Goal: Information Seeking & Learning: Learn about a topic

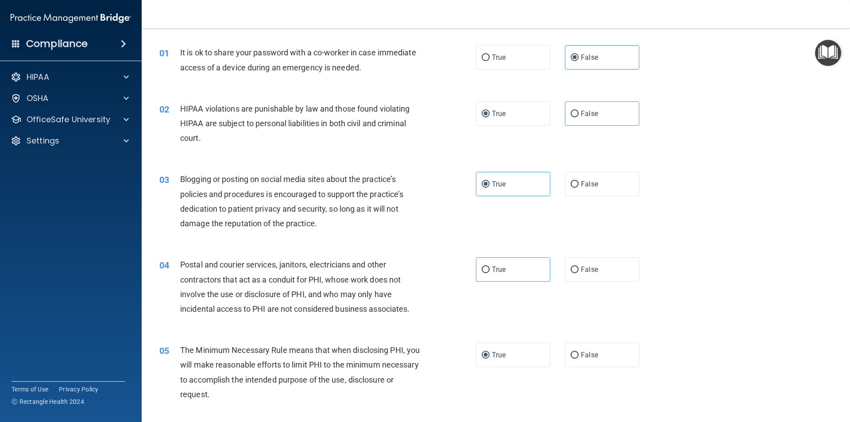
scroll to position [44, 0]
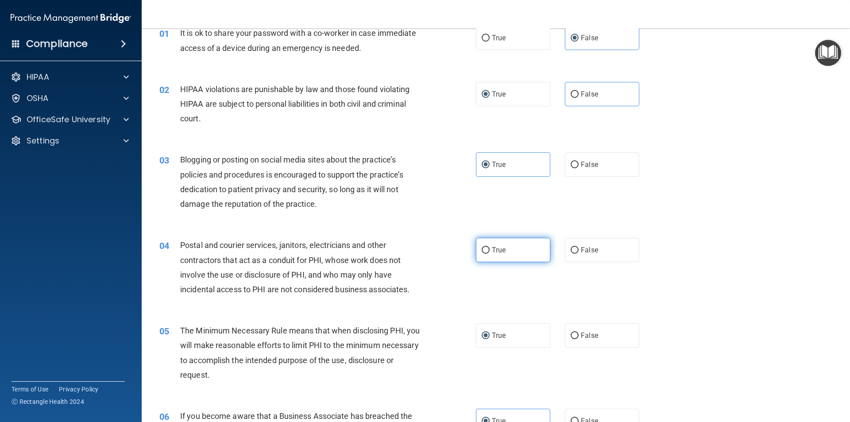
click at [503, 248] on span "True" at bounding box center [499, 250] width 14 height 8
click at [490, 248] on input "True" at bounding box center [486, 250] width 8 height 7
radio input "true"
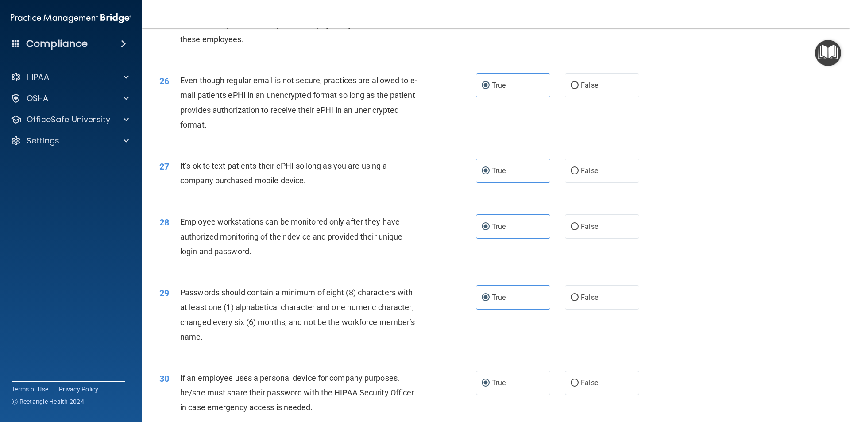
scroll to position [1801, 0]
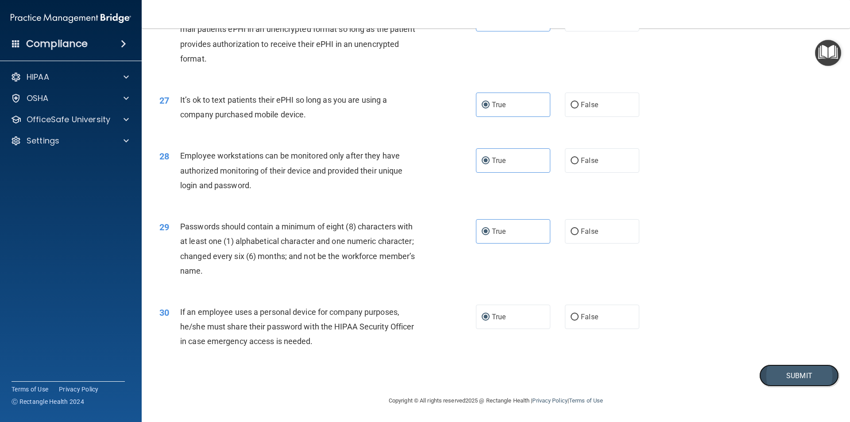
click at [782, 380] on button "Submit" at bounding box center [800, 375] width 80 height 23
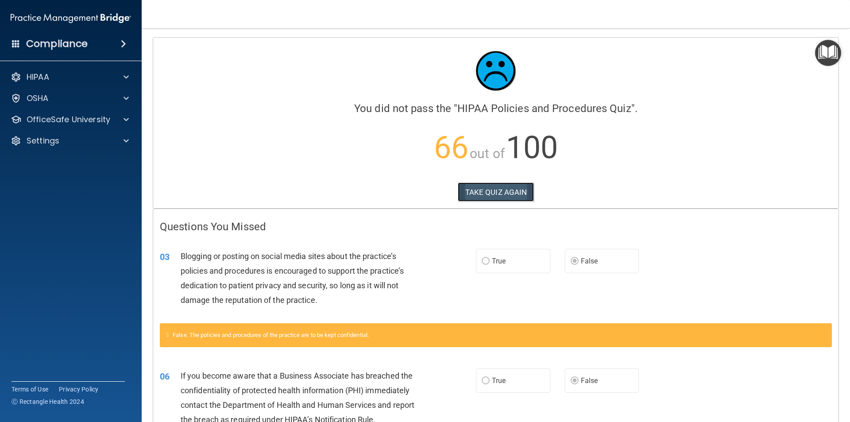
click at [511, 195] on button "TAKE QUIZ AGAIN" at bounding box center [496, 191] width 77 height 19
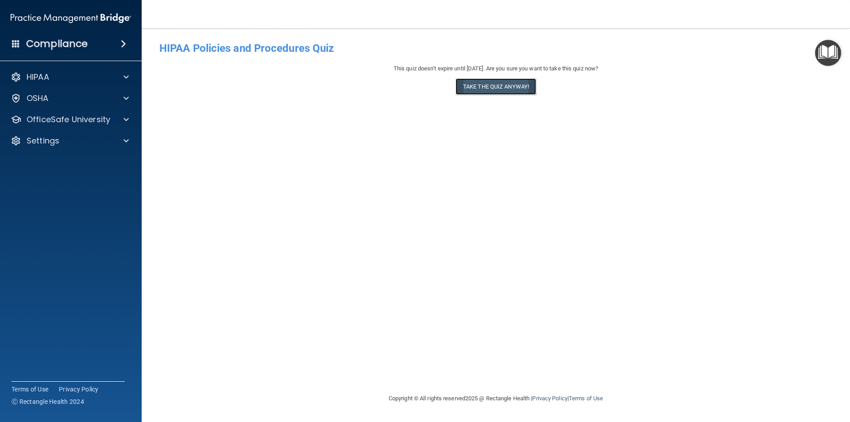
click at [494, 92] on button "Take the quiz anyway!" at bounding box center [496, 86] width 81 height 16
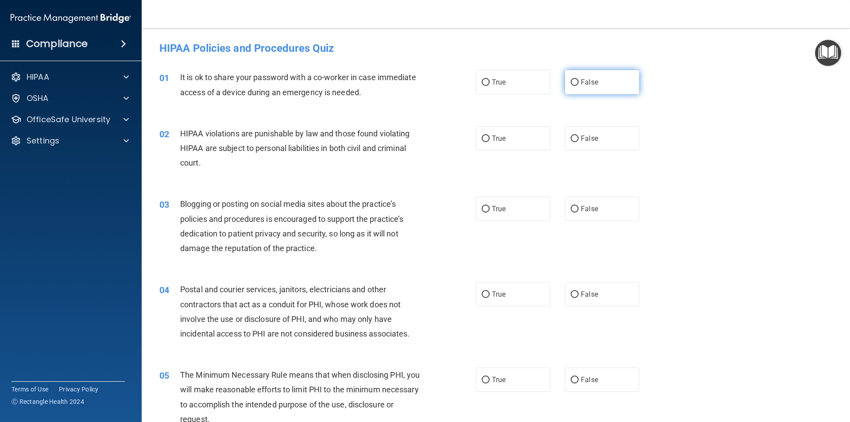
click at [591, 87] on label "False" at bounding box center [602, 82] width 74 height 24
click at [579, 86] on input "False" at bounding box center [575, 82] width 8 height 7
radio input "true"
click at [507, 143] on label "True" at bounding box center [513, 138] width 74 height 24
click at [490, 142] on input "True" at bounding box center [486, 139] width 8 height 7
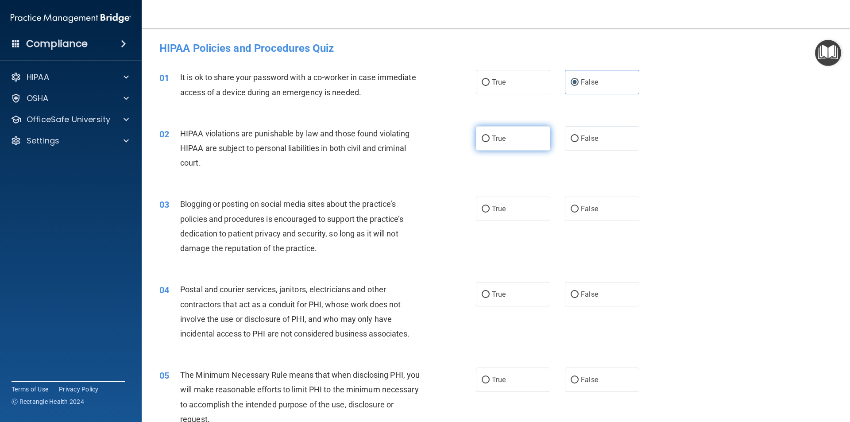
radio input "true"
click at [590, 198] on label "False" at bounding box center [602, 209] width 74 height 24
click at [579, 206] on input "False" at bounding box center [575, 209] width 8 height 7
radio input "true"
click at [506, 288] on label "True" at bounding box center [513, 294] width 74 height 24
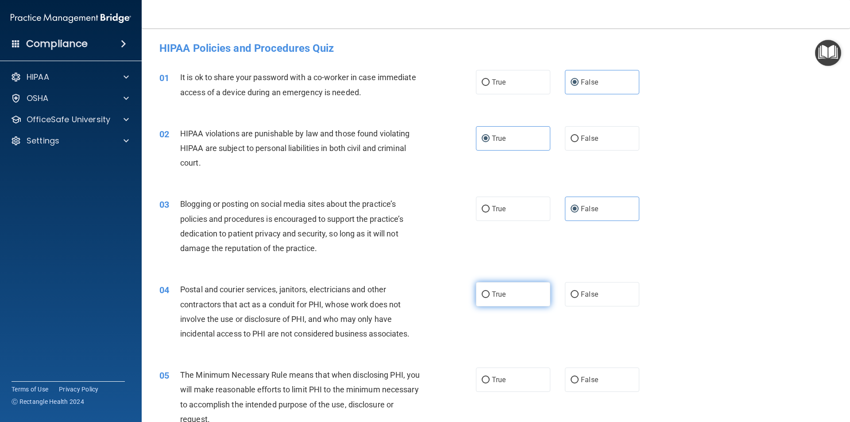
click at [490, 291] on input "True" at bounding box center [486, 294] width 8 height 7
radio input "true"
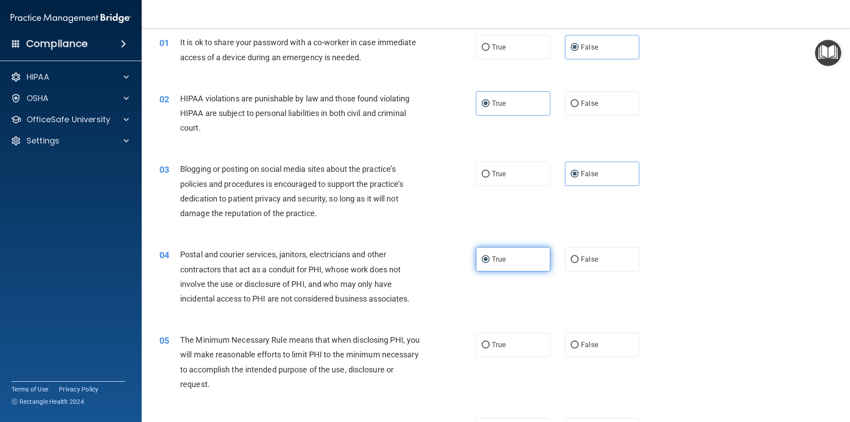
scroll to position [89, 0]
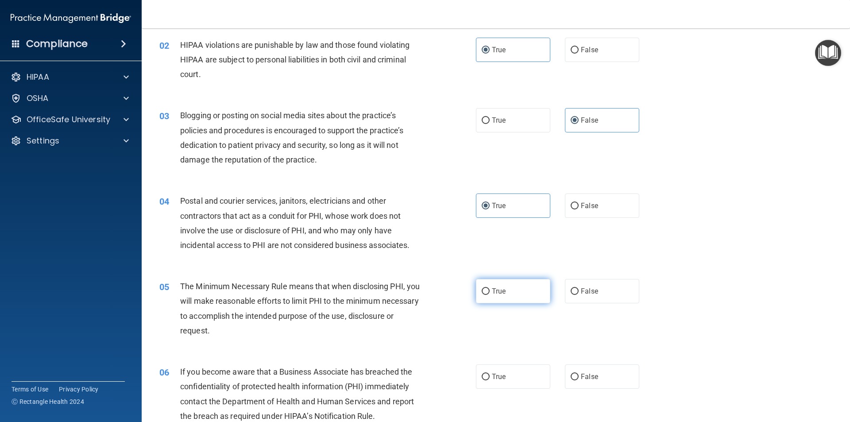
click at [499, 291] on span "True" at bounding box center [499, 291] width 14 height 8
click at [490, 291] on input "True" at bounding box center [486, 291] width 8 height 7
radio input "true"
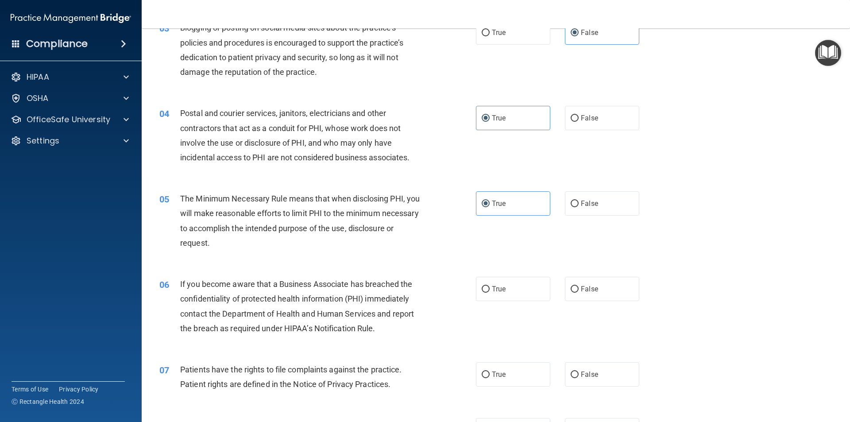
scroll to position [177, 0]
click at [588, 293] on label "False" at bounding box center [602, 288] width 74 height 24
click at [579, 292] on input "False" at bounding box center [575, 288] width 8 height 7
radio input "true"
click at [498, 377] on span "True" at bounding box center [499, 373] width 14 height 8
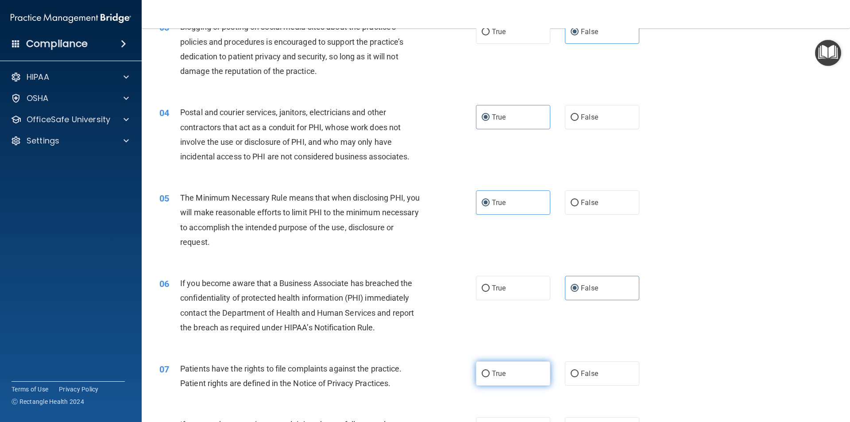
click at [490, 377] on input "True" at bounding box center [486, 374] width 8 height 7
radio input "true"
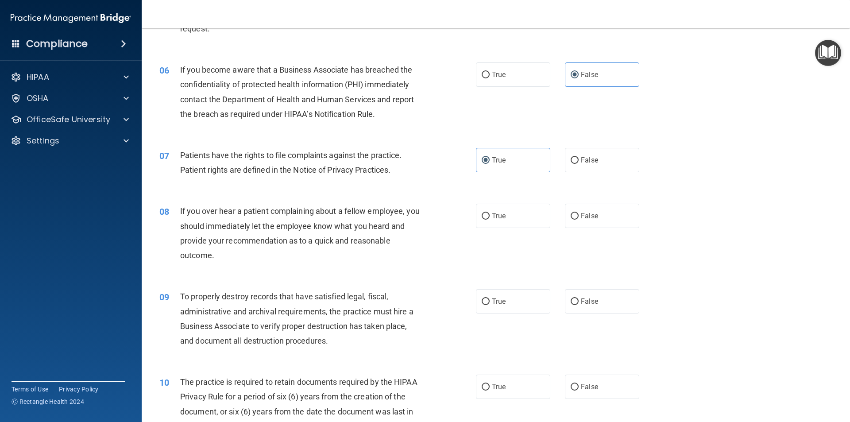
scroll to position [399, 0]
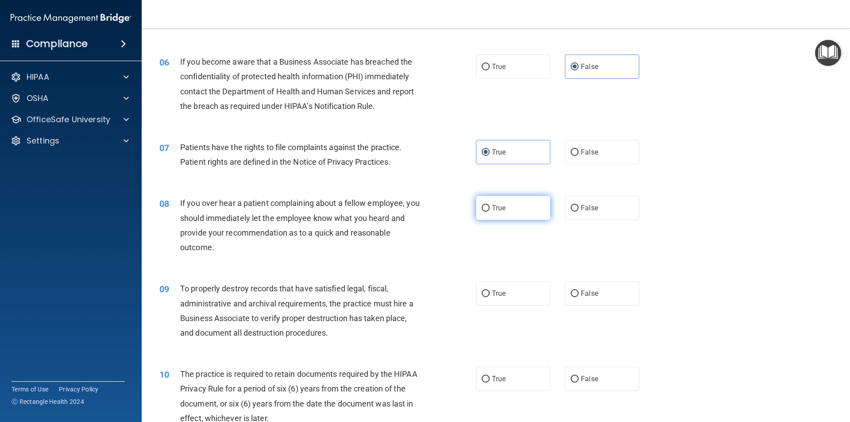
click at [503, 211] on label "True" at bounding box center [513, 208] width 74 height 24
click at [490, 211] on input "True" at bounding box center [486, 208] width 8 height 7
radio input "true"
click at [589, 296] on span "False" at bounding box center [589, 293] width 17 height 8
click at [579, 296] on input "False" at bounding box center [575, 294] width 8 height 7
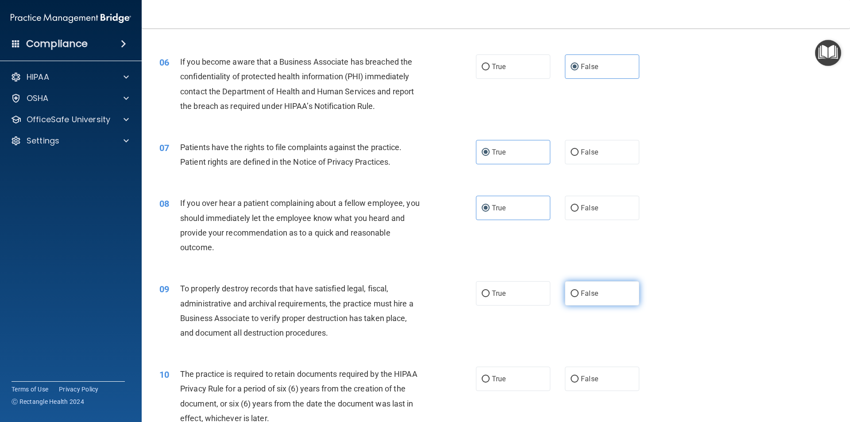
radio input "true"
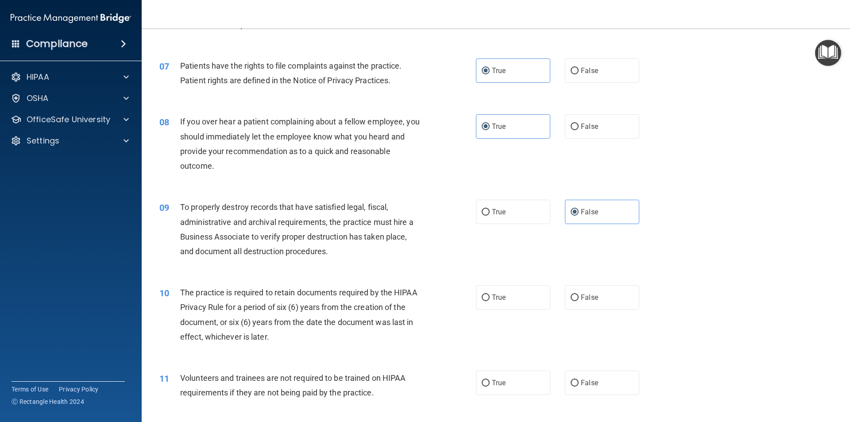
scroll to position [487, 0]
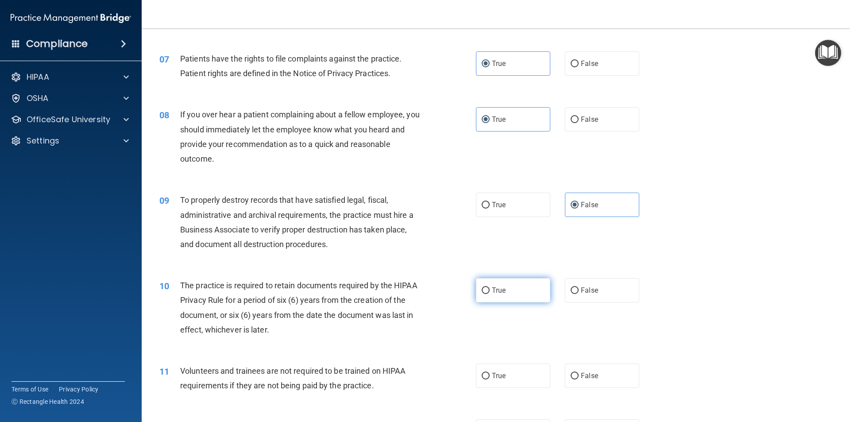
click at [515, 294] on label "True" at bounding box center [513, 290] width 74 height 24
click at [490, 294] on input "True" at bounding box center [486, 290] width 8 height 7
radio input "true"
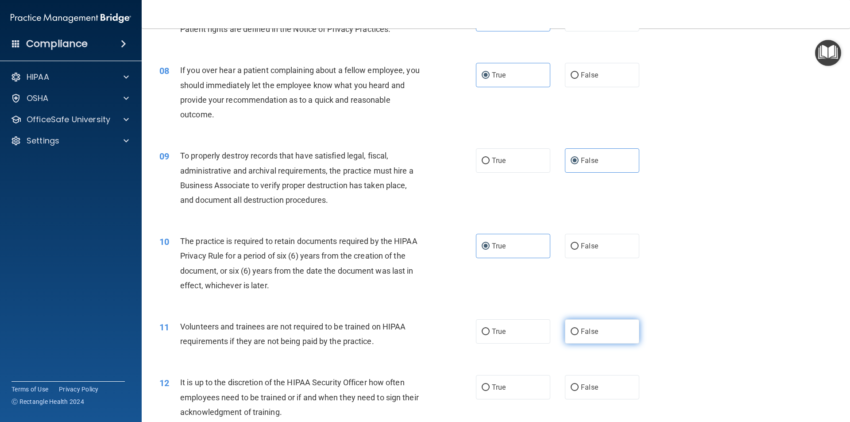
click at [583, 326] on label "False" at bounding box center [602, 331] width 74 height 24
click at [579, 329] on input "False" at bounding box center [575, 332] width 8 height 7
radio input "true"
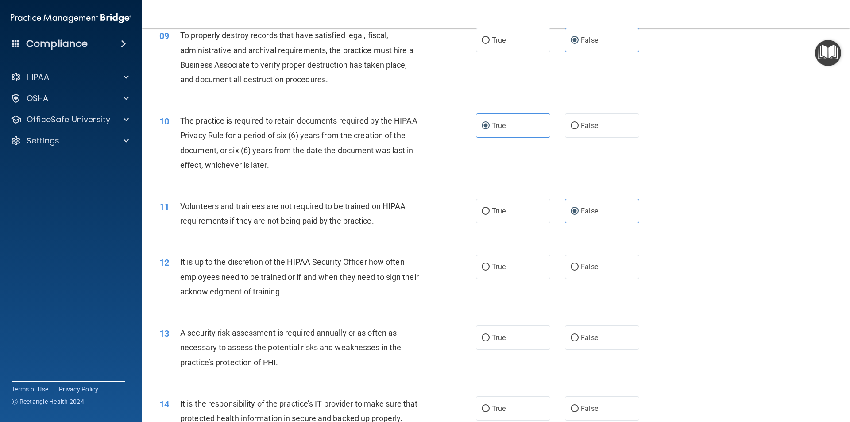
scroll to position [664, 0]
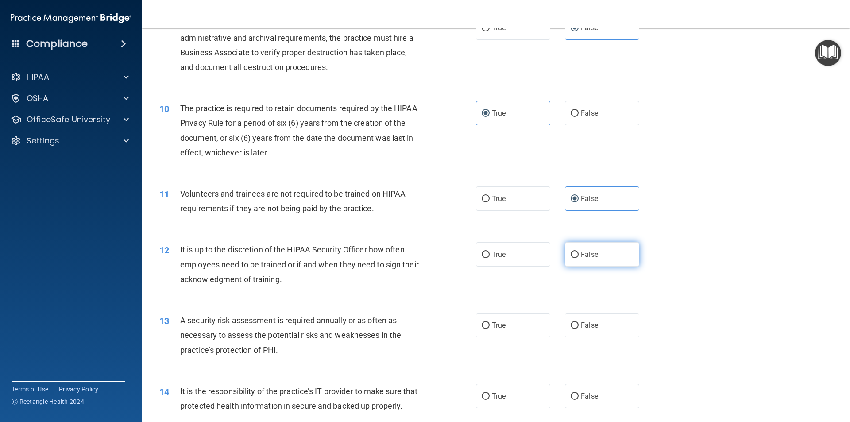
click at [604, 259] on label "False" at bounding box center [602, 254] width 74 height 24
click at [579, 258] on input "False" at bounding box center [575, 255] width 8 height 7
radio input "true"
click at [519, 322] on label "True" at bounding box center [513, 325] width 74 height 24
click at [490, 322] on input "True" at bounding box center [486, 325] width 8 height 7
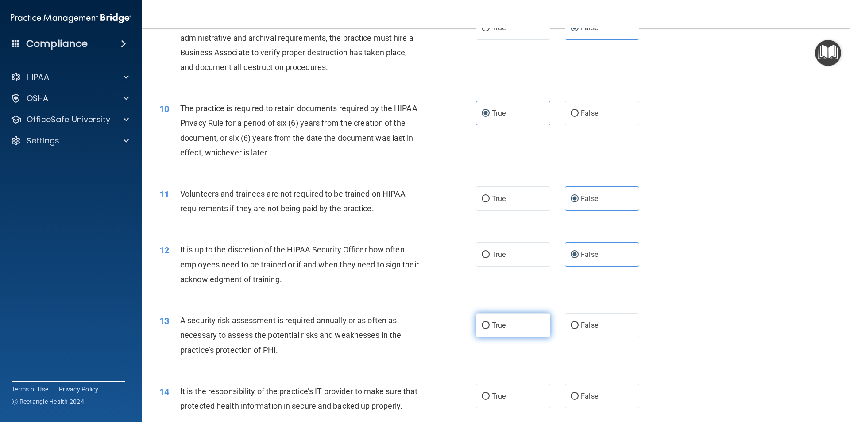
radio input "true"
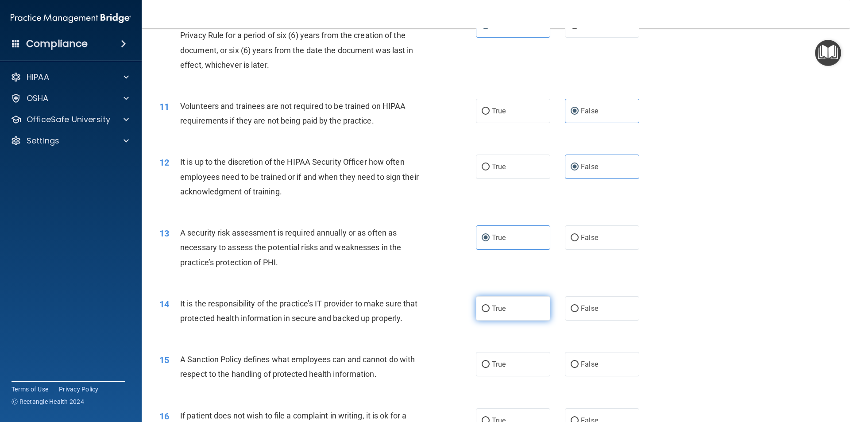
scroll to position [753, 0]
click at [592, 312] on label "False" at bounding box center [602, 307] width 74 height 24
click at [579, 311] on input "False" at bounding box center [575, 308] width 8 height 7
radio input "true"
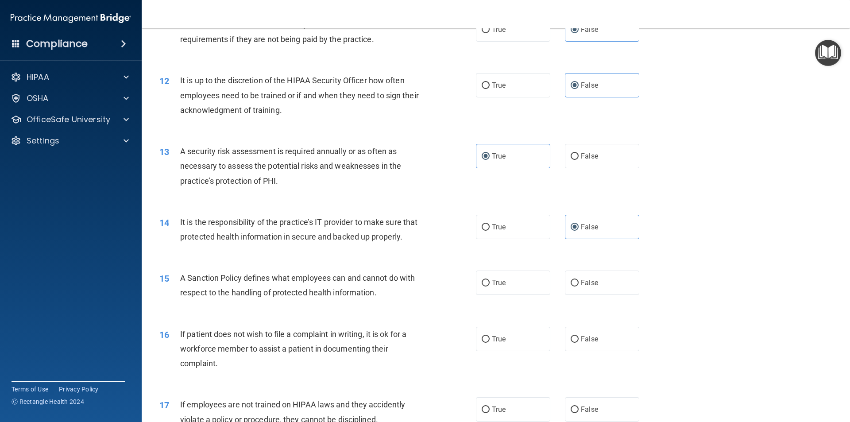
scroll to position [841, 0]
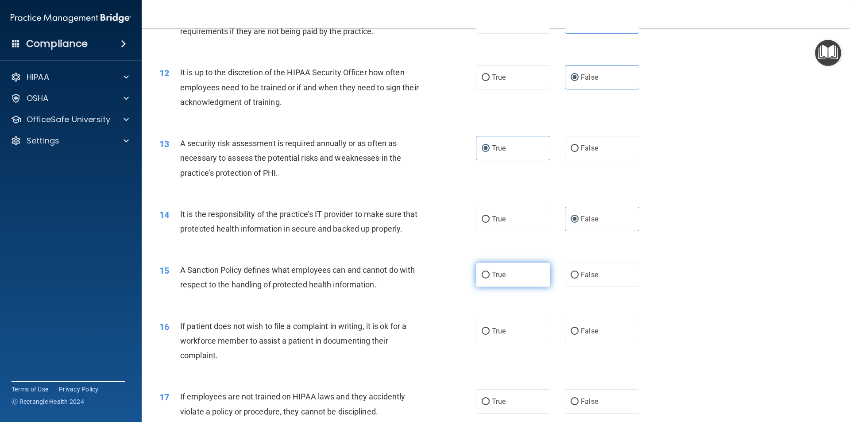
click at [517, 287] on label "True" at bounding box center [513, 275] width 74 height 24
click at [490, 279] on input "True" at bounding box center [486, 275] width 8 height 7
radio input "true"
click at [497, 337] on label "True" at bounding box center [513, 331] width 74 height 24
click at [490, 335] on input "True" at bounding box center [486, 331] width 8 height 7
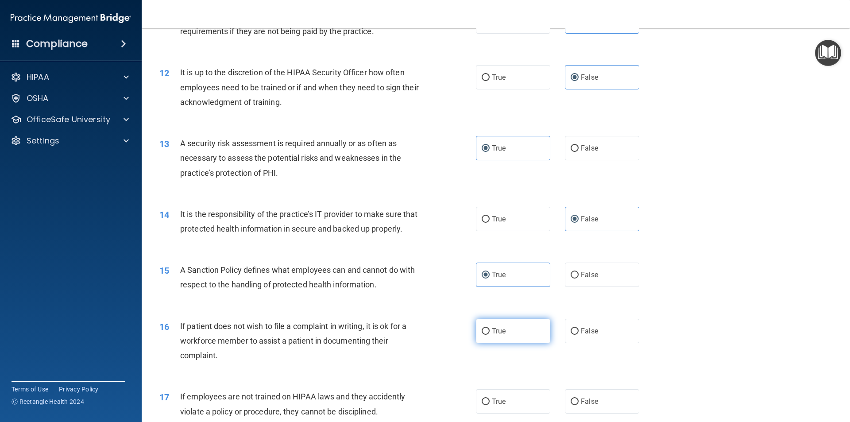
radio input "true"
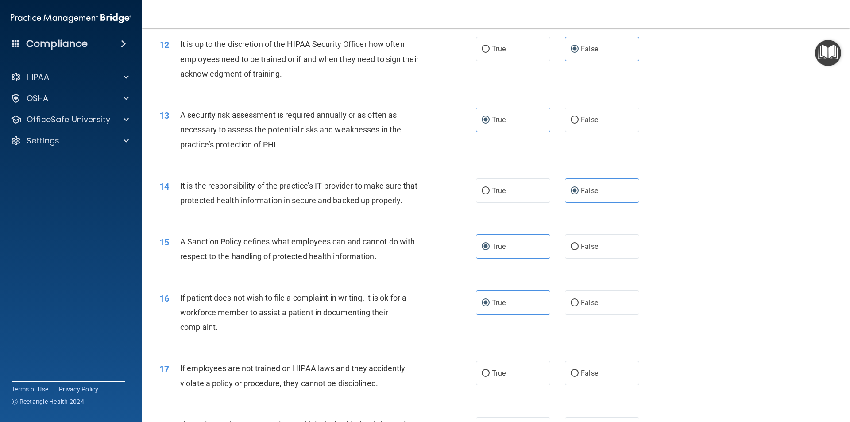
scroll to position [886, 0]
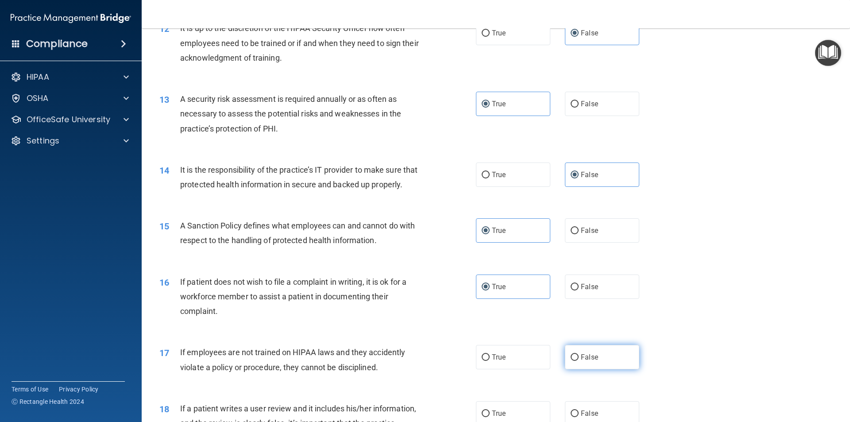
click at [591, 369] on label "False" at bounding box center [602, 357] width 74 height 24
click at [579, 361] on input "False" at bounding box center [575, 357] width 8 height 7
radio input "true"
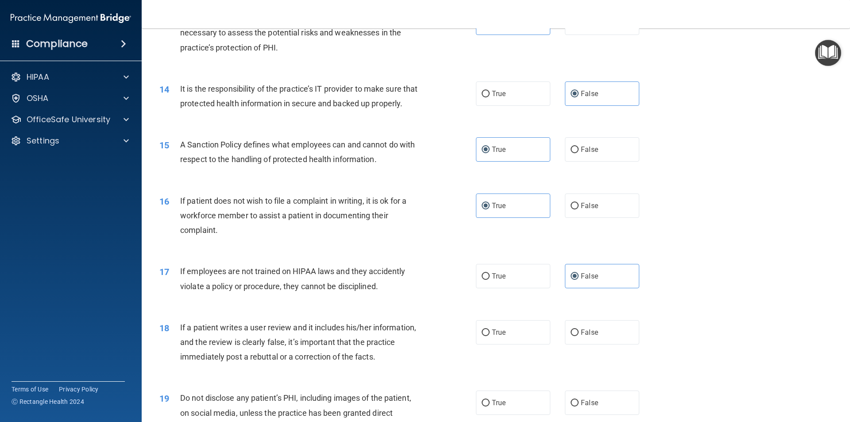
scroll to position [974, 0]
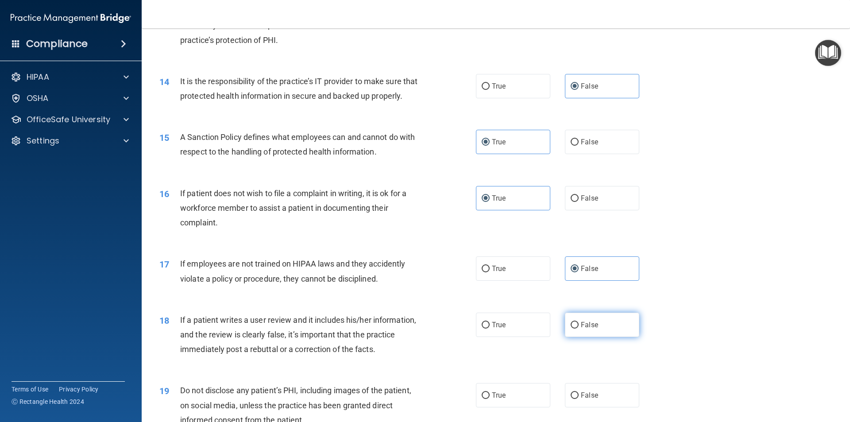
click at [571, 329] on input "False" at bounding box center [575, 325] width 8 height 7
radio input "true"
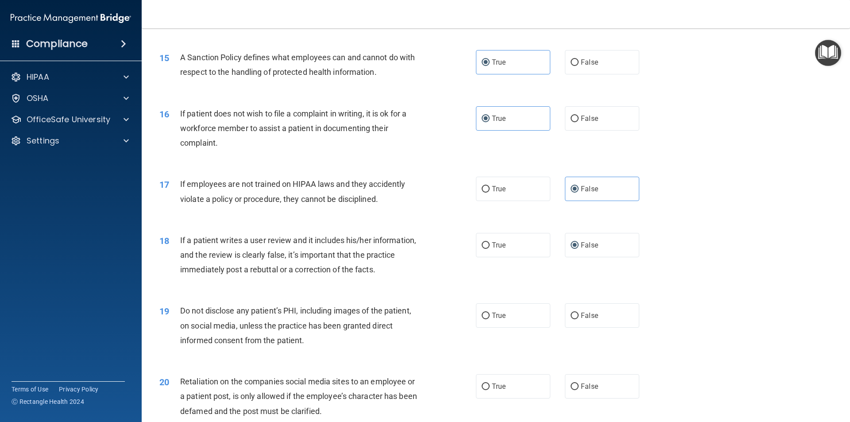
scroll to position [1063, 0]
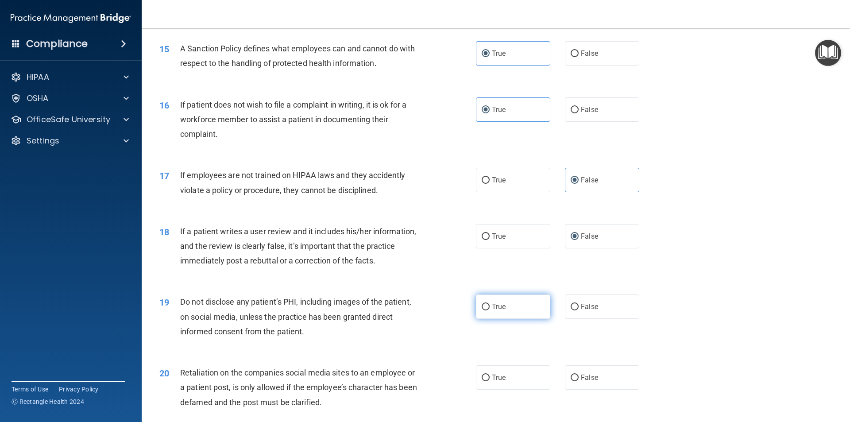
click at [508, 319] on label "True" at bounding box center [513, 307] width 74 height 24
click at [490, 310] on input "True" at bounding box center [486, 307] width 8 height 7
radio input "true"
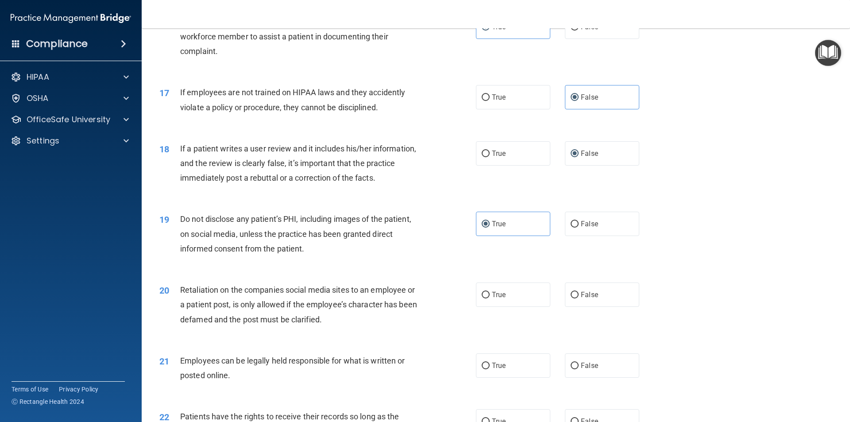
scroll to position [1151, 0]
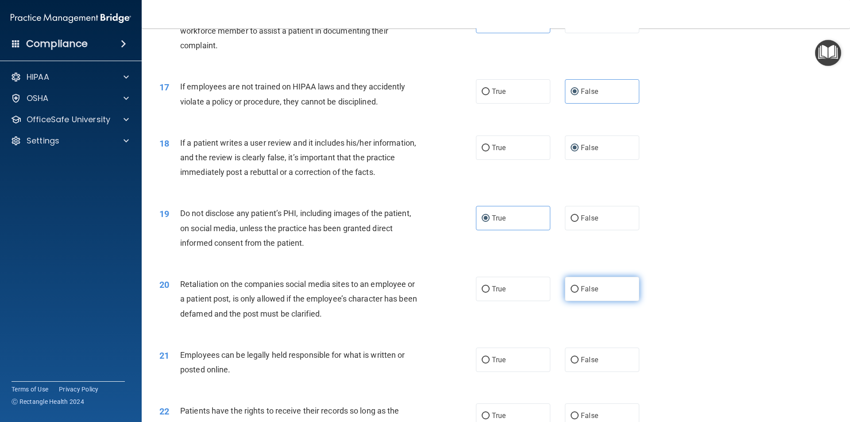
click at [593, 301] on label "False" at bounding box center [602, 289] width 74 height 24
click at [579, 293] on input "False" at bounding box center [575, 289] width 8 height 7
radio input "true"
click at [507, 372] on label "True" at bounding box center [513, 360] width 74 height 24
click at [490, 364] on input "True" at bounding box center [486, 360] width 8 height 7
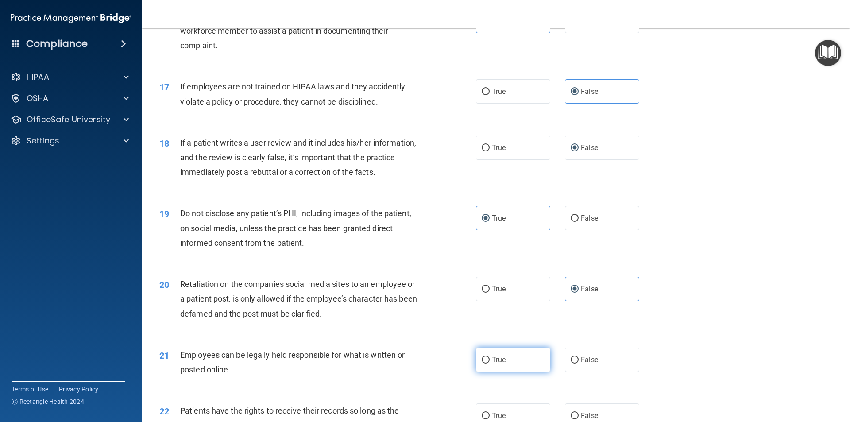
radio input "true"
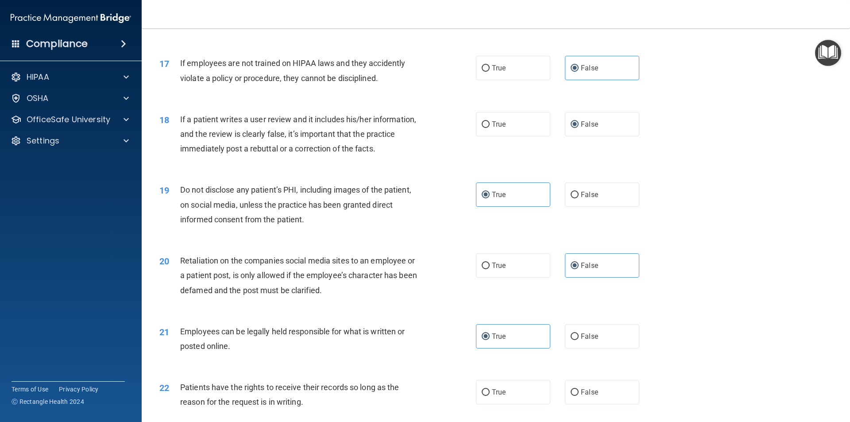
scroll to position [1196, 0]
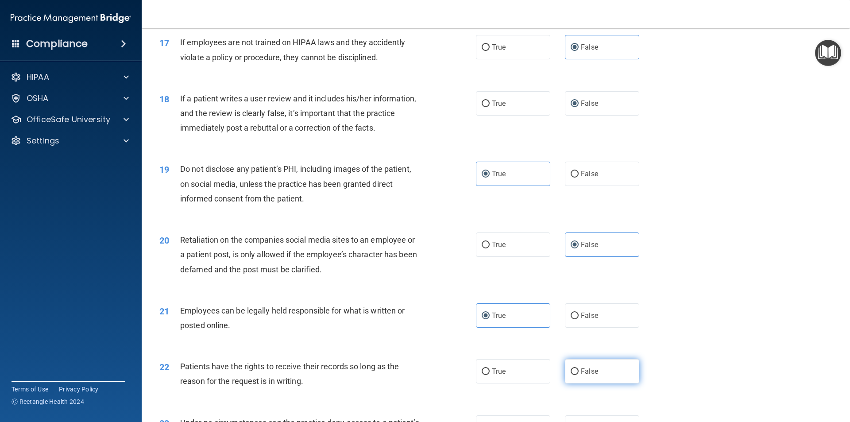
click at [582, 376] on span "False" at bounding box center [589, 371] width 17 height 8
click at [579, 375] on input "False" at bounding box center [575, 371] width 8 height 7
radio input "true"
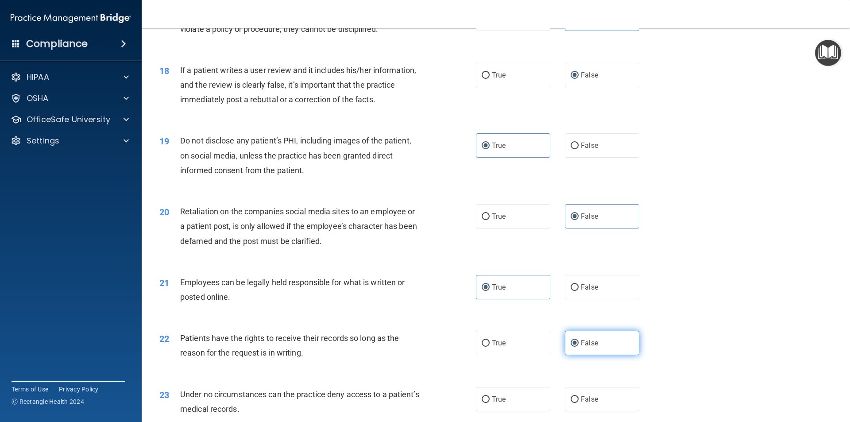
scroll to position [1240, 0]
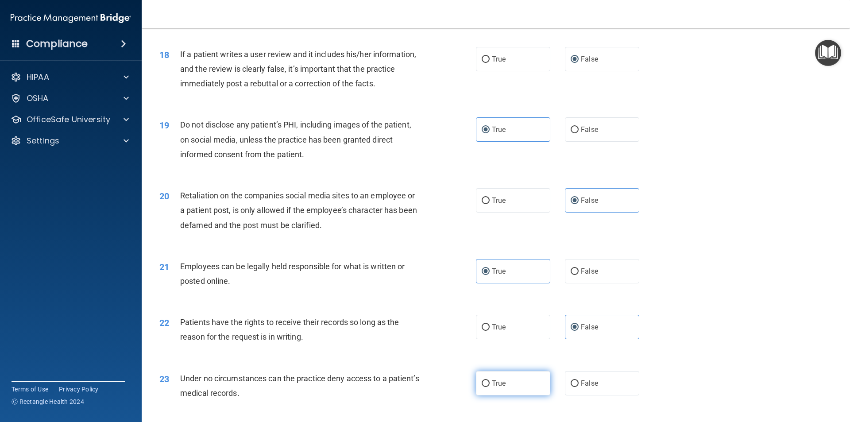
click at [525, 395] on label "True" at bounding box center [513, 383] width 74 height 24
click at [490, 387] on input "True" at bounding box center [486, 383] width 8 height 7
radio input "true"
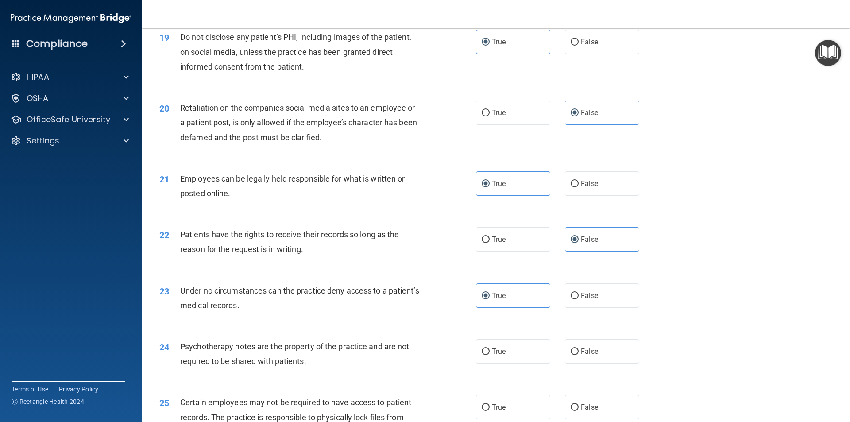
scroll to position [1329, 0]
click at [508, 363] on label "True" at bounding box center [513, 350] width 74 height 24
click at [490, 354] on input "True" at bounding box center [486, 351] width 8 height 7
radio input "true"
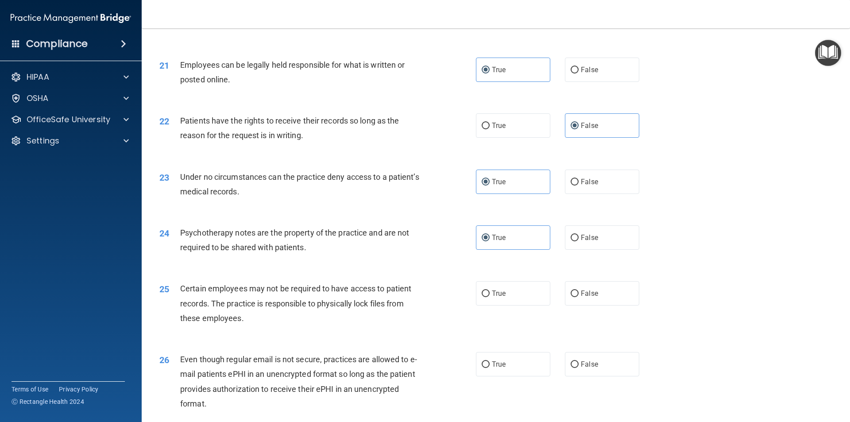
scroll to position [1461, 0]
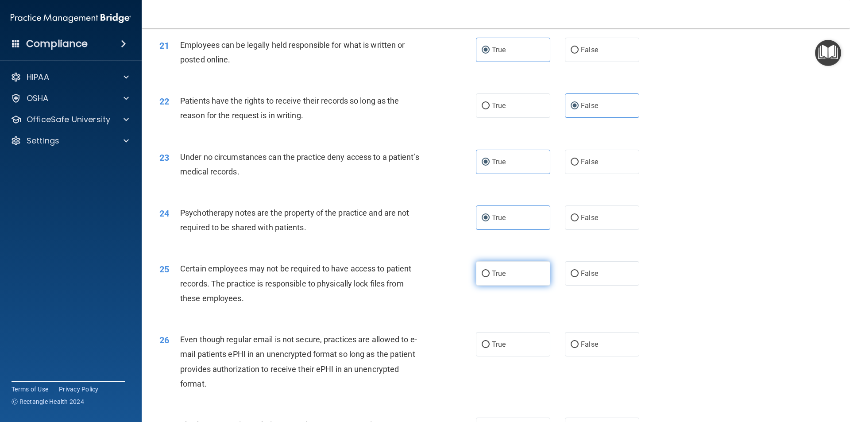
click at [520, 286] on label "True" at bounding box center [513, 273] width 74 height 24
click at [490, 277] on input "True" at bounding box center [486, 274] width 8 height 7
radio input "true"
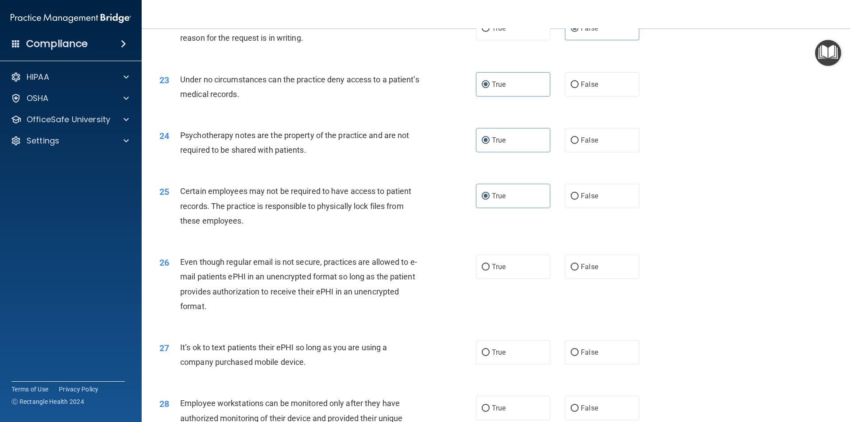
scroll to position [1550, 0]
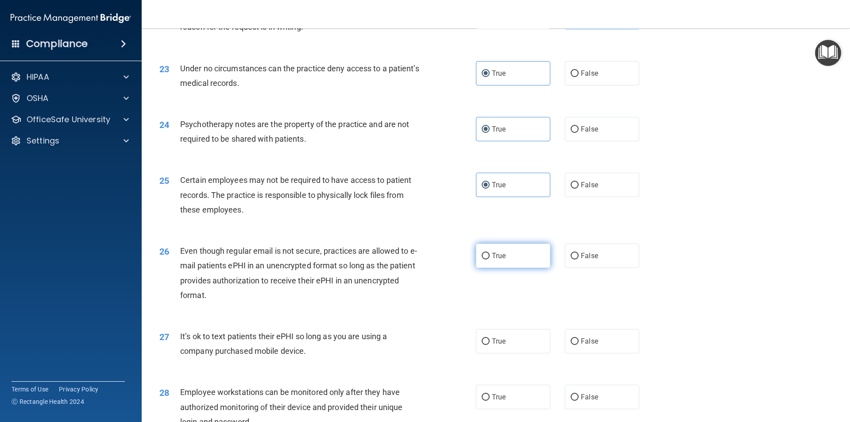
click at [514, 268] on label "True" at bounding box center [513, 256] width 74 height 24
click at [490, 260] on input "True" at bounding box center [486, 256] width 8 height 7
radio input "true"
click at [571, 345] on input "False" at bounding box center [575, 341] width 8 height 7
radio input "true"
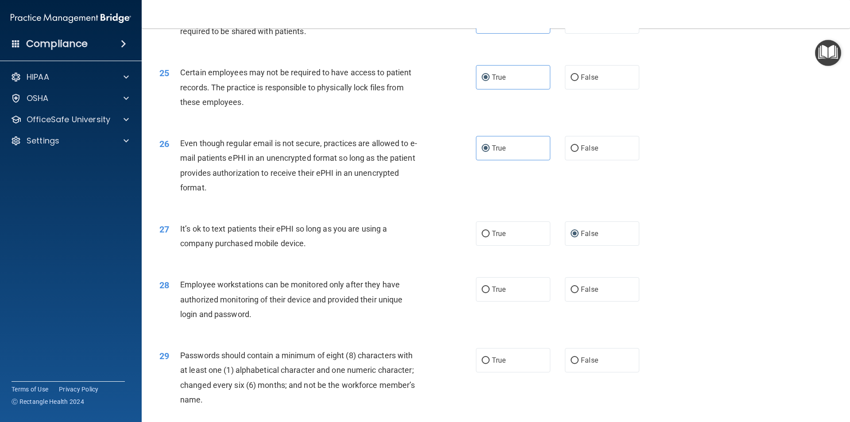
scroll to position [1683, 0]
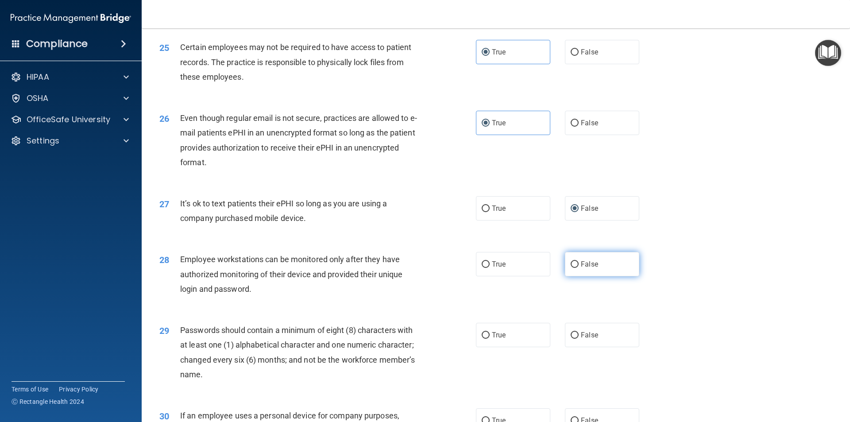
click at [582, 268] on span "False" at bounding box center [589, 264] width 17 height 8
click at [579, 268] on input "False" at bounding box center [575, 264] width 8 height 7
radio input "true"
click at [519, 347] on label "True" at bounding box center [513, 335] width 74 height 24
click at [490, 339] on input "True" at bounding box center [486, 335] width 8 height 7
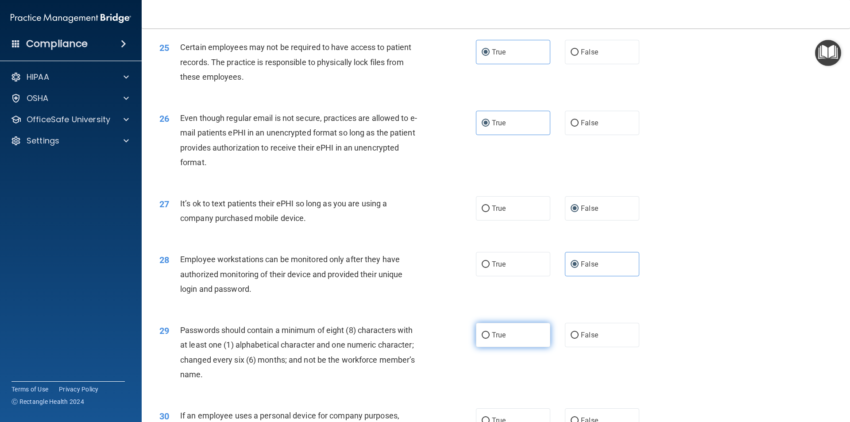
radio input "true"
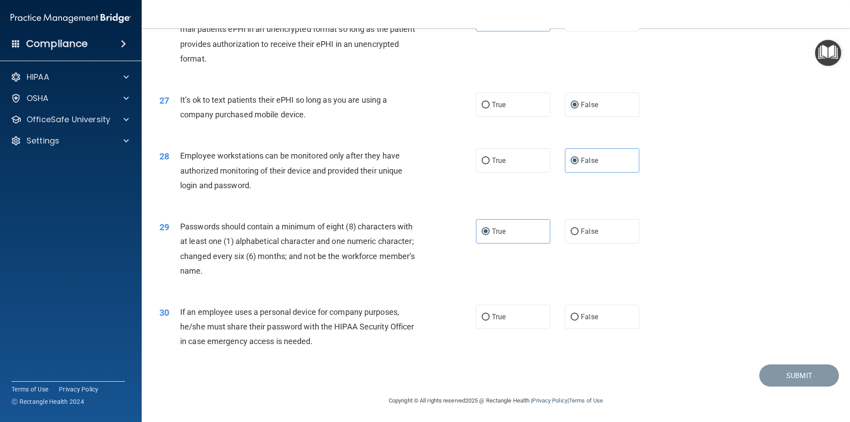
scroll to position [1801, 0]
click at [518, 326] on label "True" at bounding box center [513, 317] width 74 height 24
click at [490, 321] on input "True" at bounding box center [486, 317] width 8 height 7
radio input "true"
click at [767, 371] on button "Submit" at bounding box center [800, 375] width 80 height 23
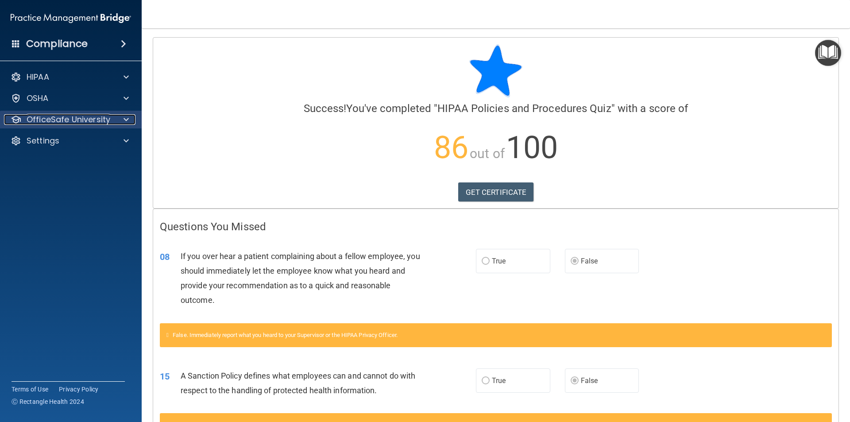
click at [124, 121] on span at bounding box center [126, 119] width 5 height 11
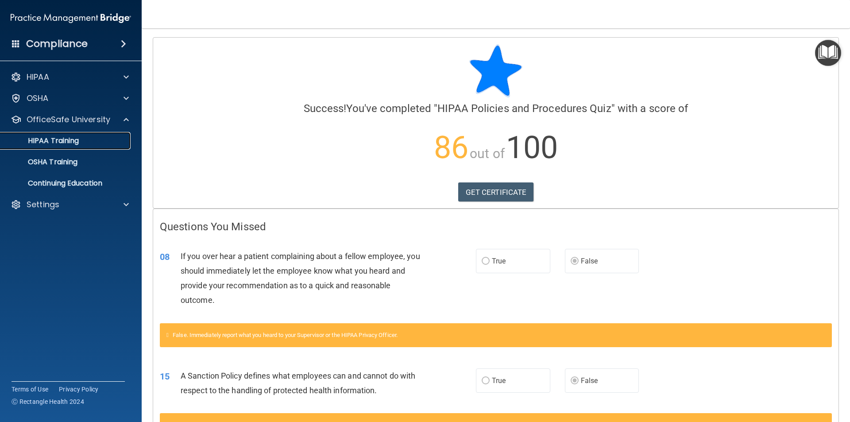
click at [110, 140] on div "HIPAA Training" at bounding box center [66, 140] width 121 height 9
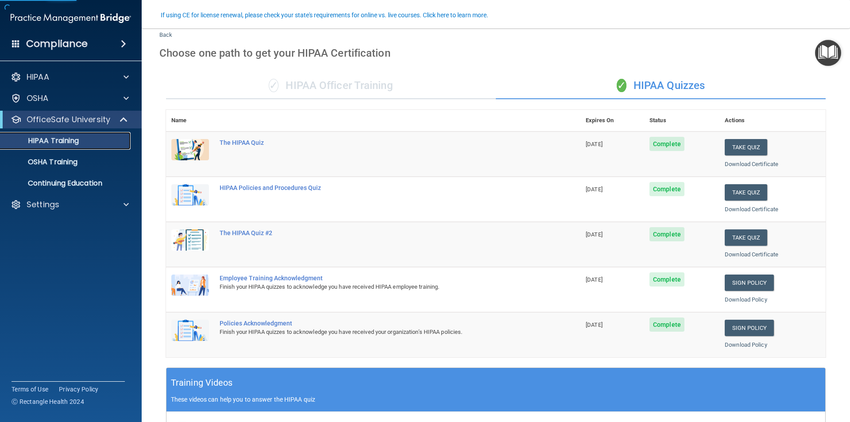
scroll to position [89, 0]
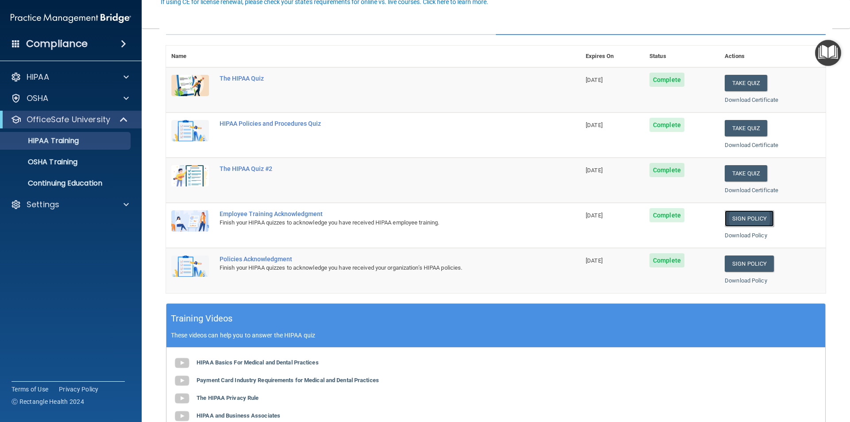
click at [756, 220] on link "Sign Policy" at bounding box center [749, 218] width 49 height 16
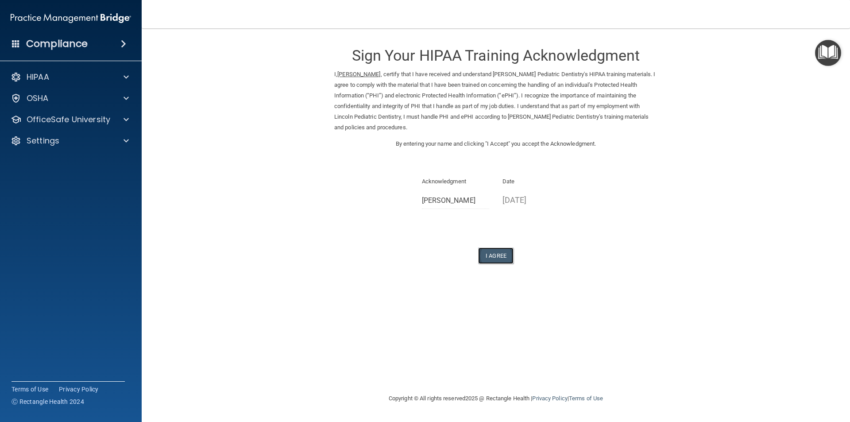
click at [499, 256] on button "I Agree" at bounding box center [495, 256] width 35 height 16
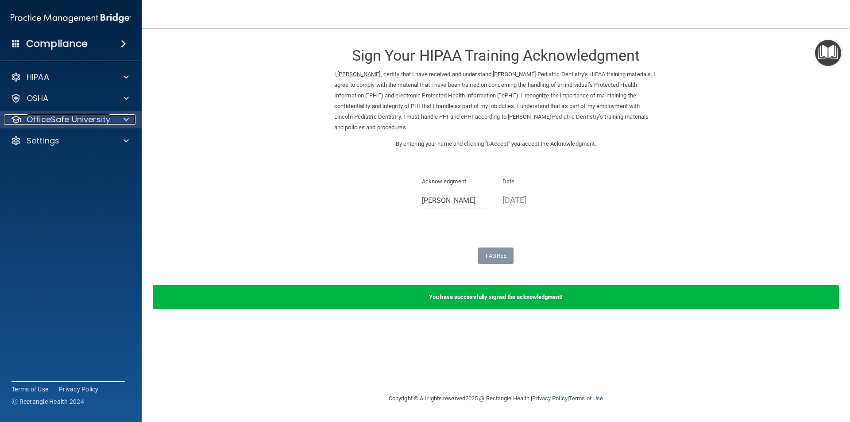
click at [134, 116] on div at bounding box center [125, 119] width 22 height 11
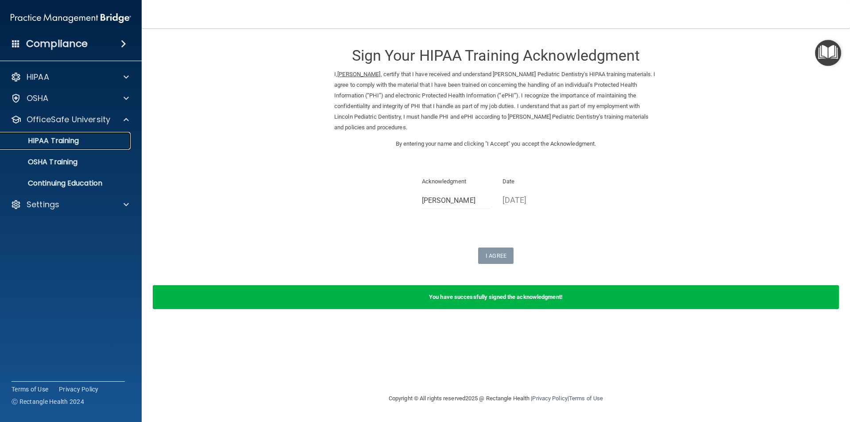
click at [109, 145] on link "HIPAA Training" at bounding box center [61, 141] width 140 height 18
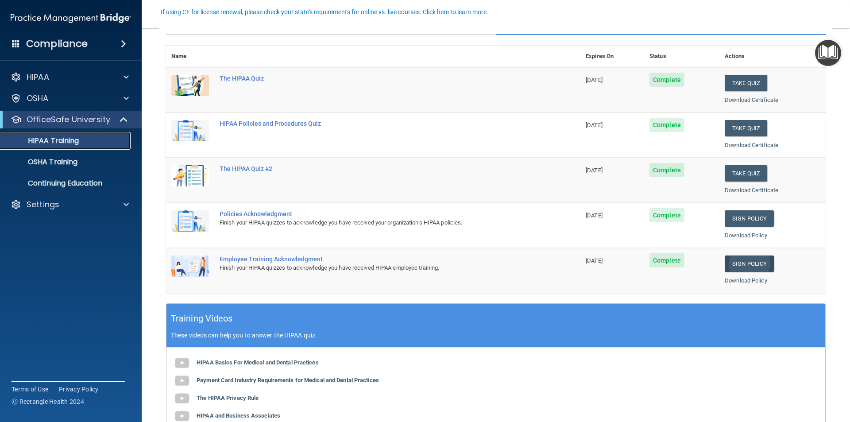
scroll to position [44, 0]
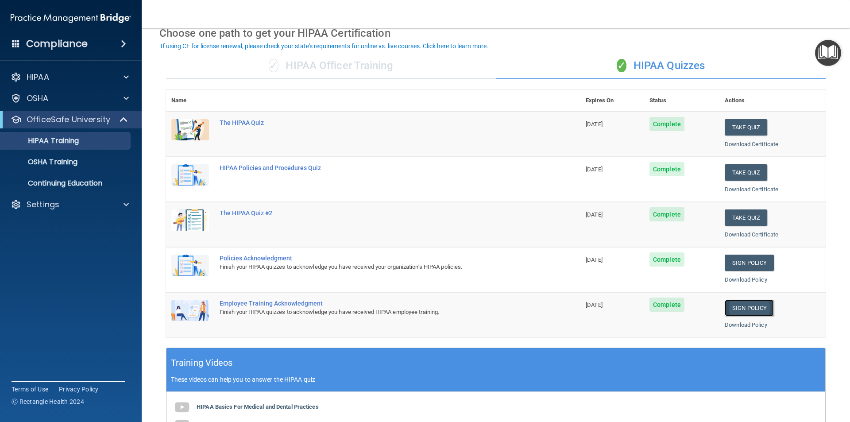
click at [744, 304] on link "Sign Policy" at bounding box center [749, 308] width 49 height 16
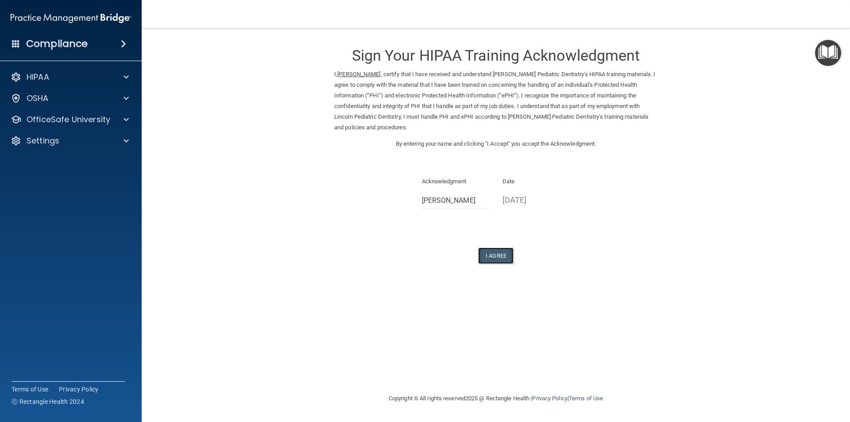
click at [491, 250] on button "I Agree" at bounding box center [495, 256] width 35 height 16
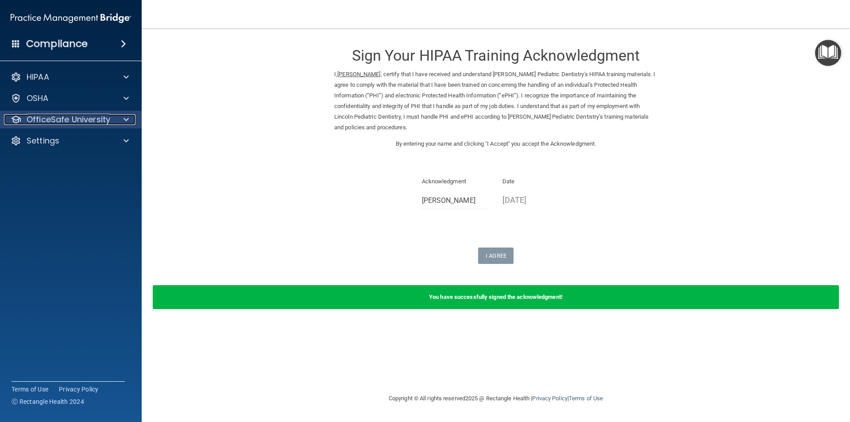
click at [125, 121] on span at bounding box center [126, 119] width 5 height 11
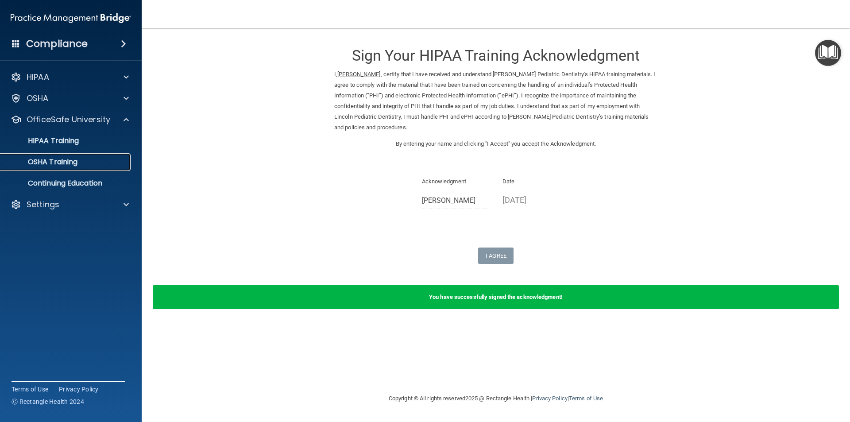
click at [92, 166] on div "OSHA Training" at bounding box center [66, 162] width 121 height 9
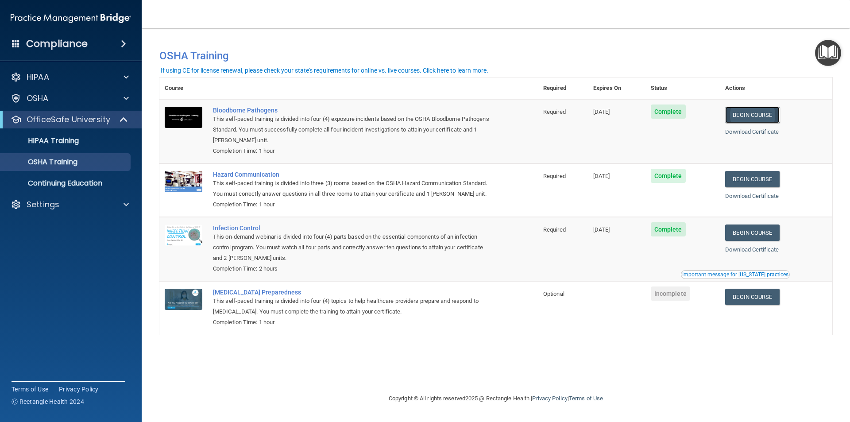
click at [766, 118] on link "Begin Course" at bounding box center [752, 115] width 54 height 16
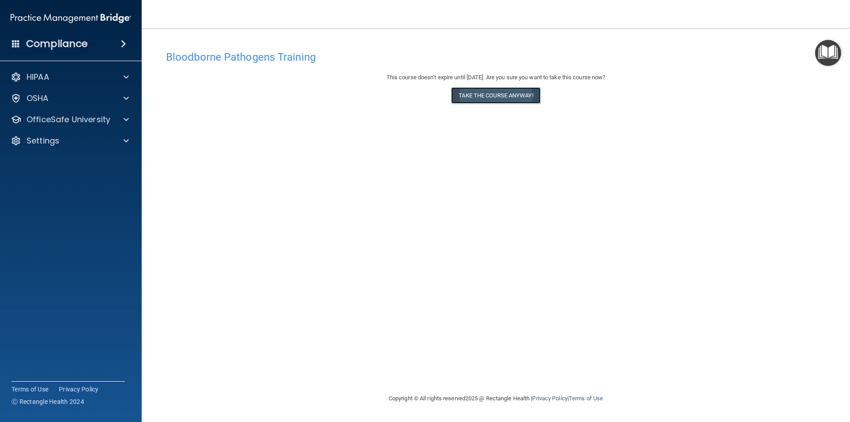
click at [497, 90] on button "Take the course anyway!" at bounding box center [495, 95] width 89 height 16
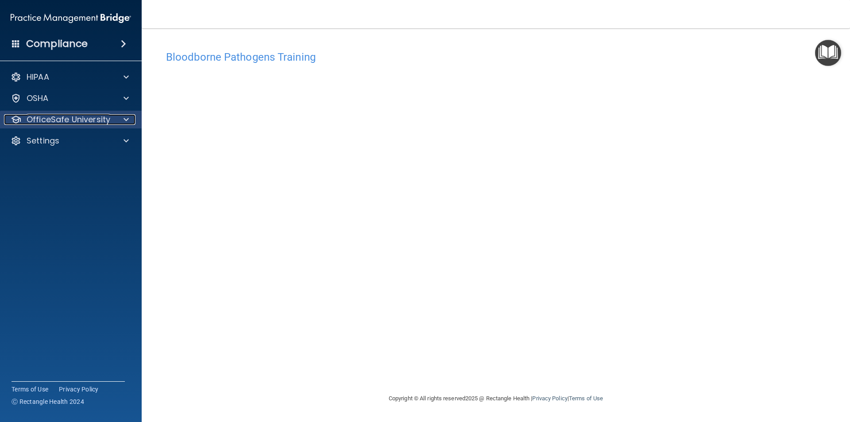
click at [126, 119] on span at bounding box center [126, 119] width 5 height 11
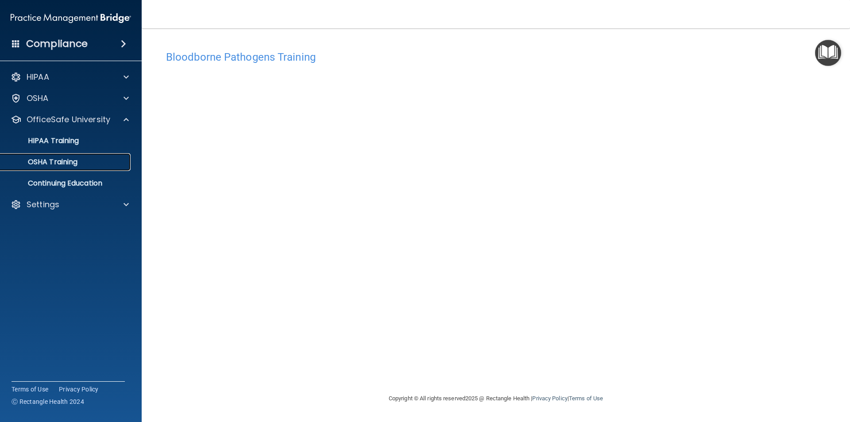
click at [110, 161] on div "OSHA Training" at bounding box center [66, 162] width 121 height 9
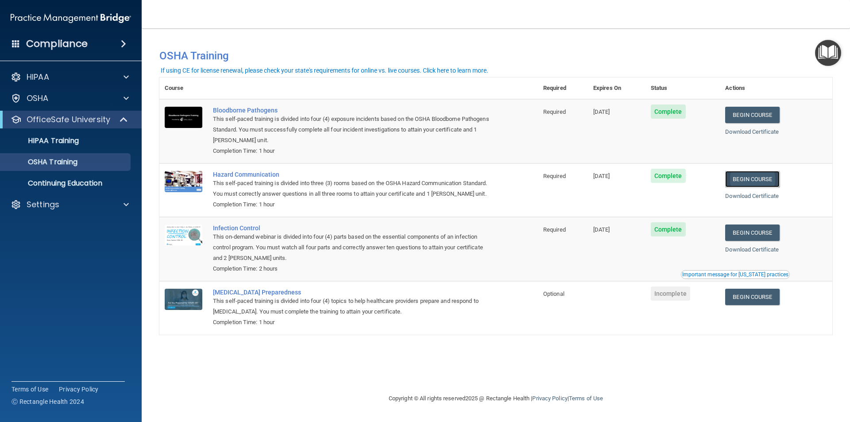
click at [762, 179] on link "Begin Course" at bounding box center [752, 179] width 54 height 16
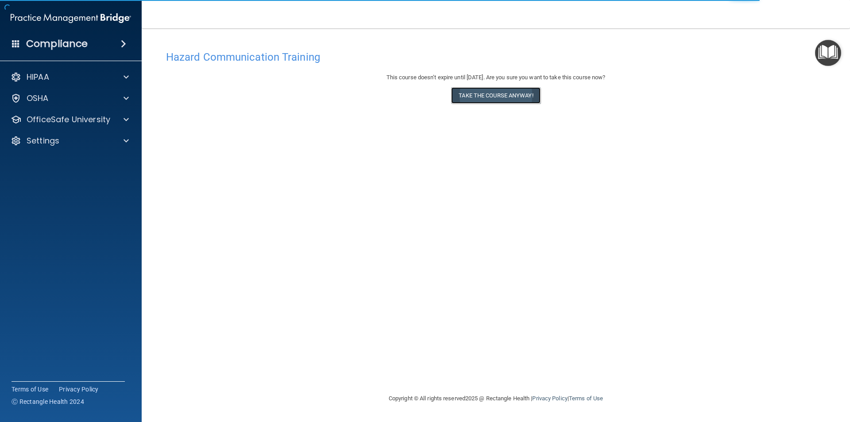
click at [477, 98] on button "Take the course anyway!" at bounding box center [495, 95] width 89 height 16
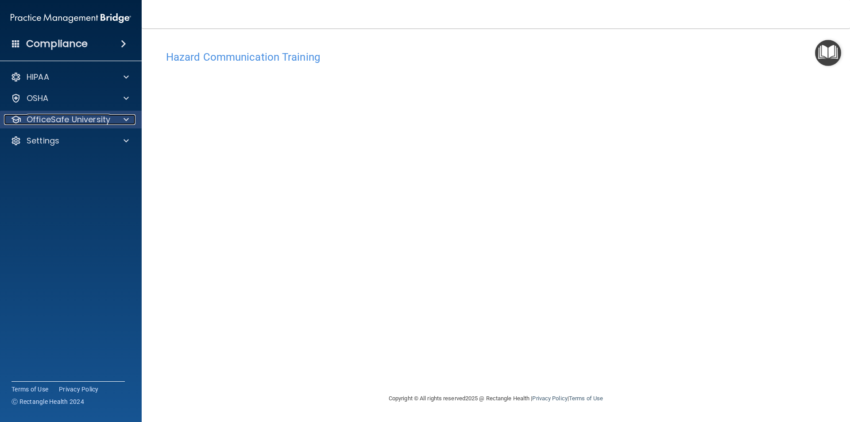
click at [127, 124] on span at bounding box center [126, 119] width 5 height 11
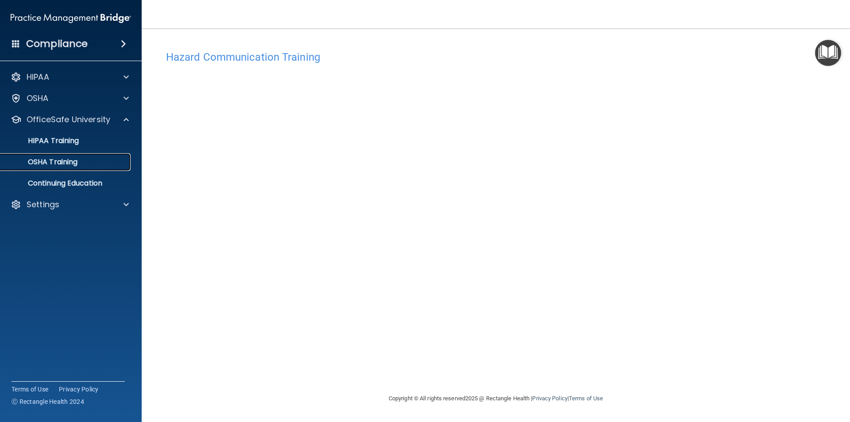
click at [85, 163] on div "OSHA Training" at bounding box center [66, 162] width 121 height 9
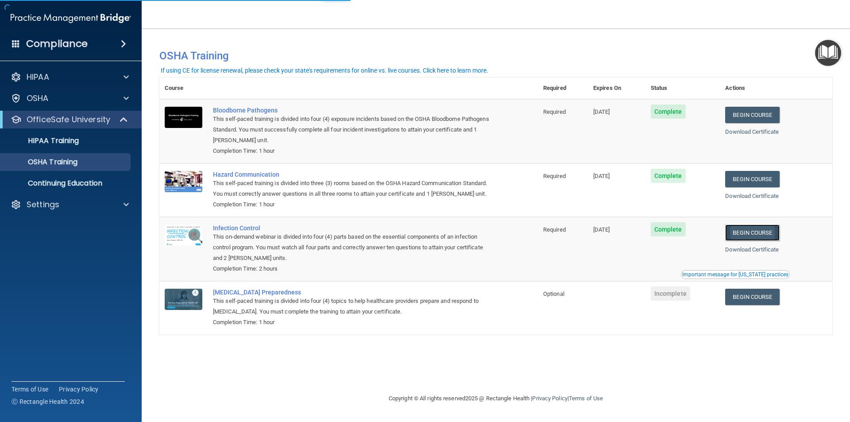
click at [755, 237] on link "Begin Course" at bounding box center [752, 233] width 54 height 16
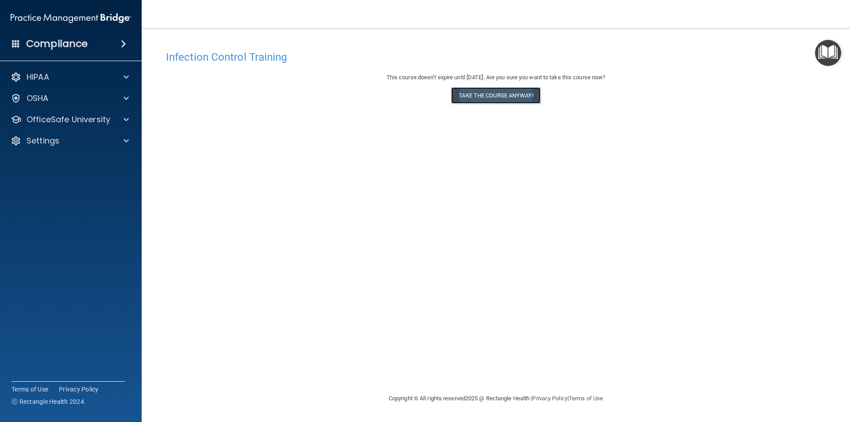
click at [497, 101] on button "Take the course anyway!" at bounding box center [495, 95] width 89 height 16
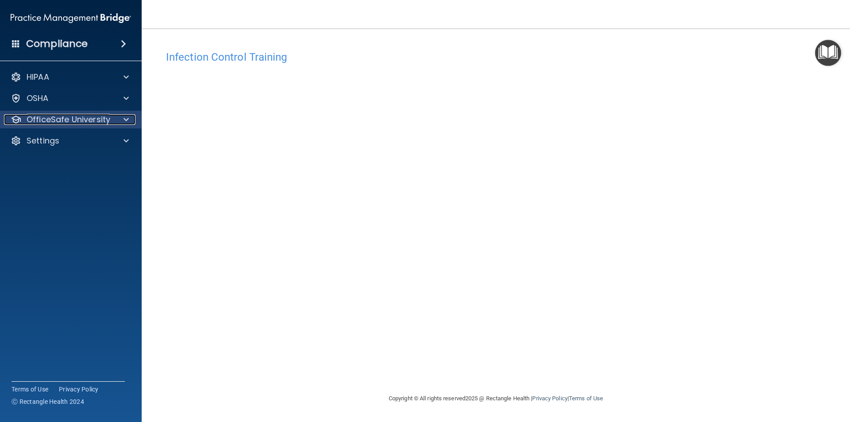
click at [111, 124] on div "OfficeSafe University" at bounding box center [59, 119] width 110 height 11
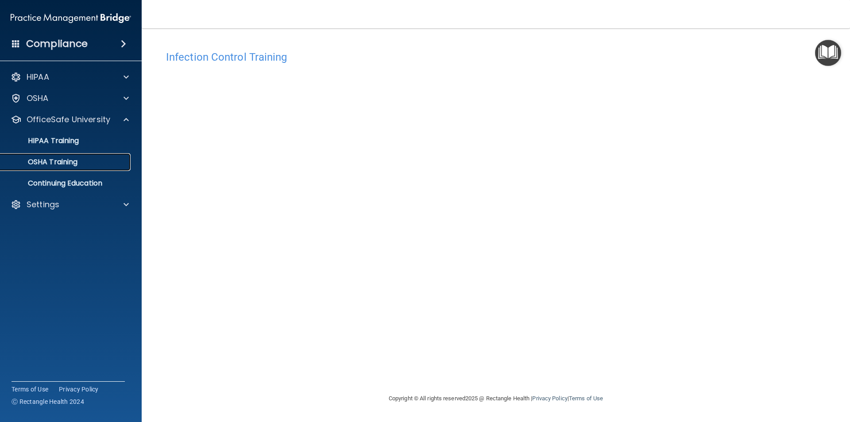
click at [81, 168] on link "OSHA Training" at bounding box center [61, 162] width 140 height 18
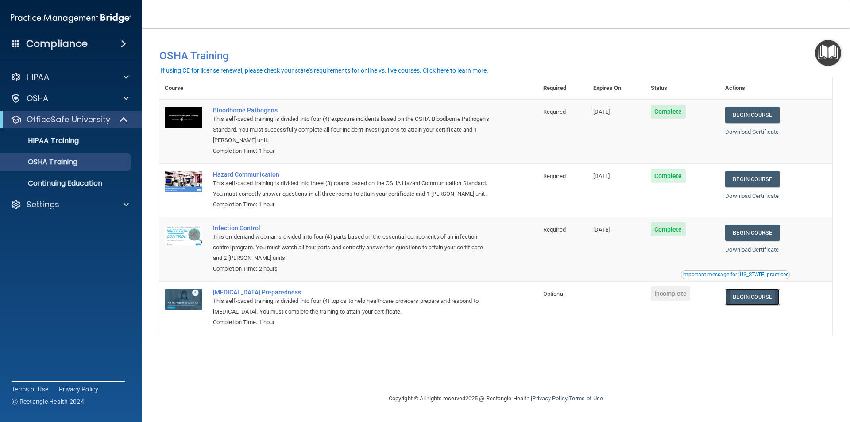
click at [769, 304] on link "Begin Course" at bounding box center [752, 297] width 54 height 16
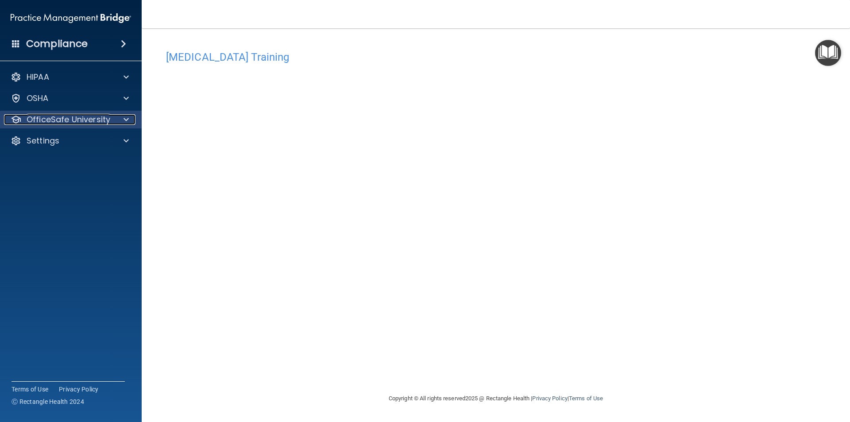
click at [120, 120] on div at bounding box center [125, 119] width 22 height 11
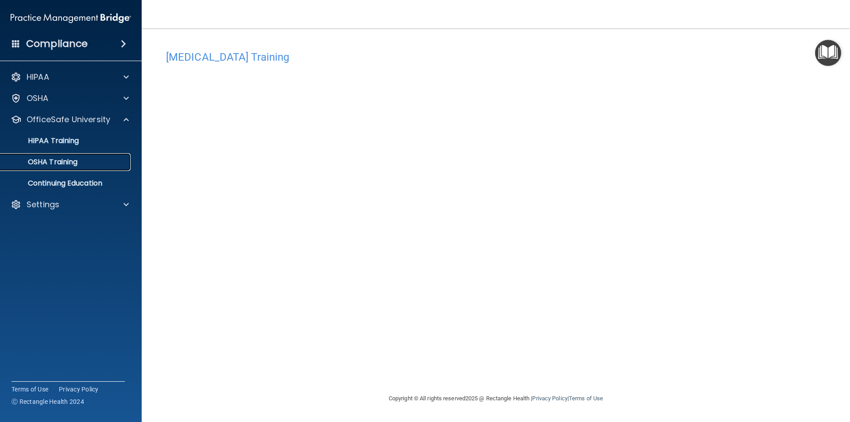
click at [95, 167] on link "OSHA Training" at bounding box center [61, 162] width 140 height 18
